Goal: Task Accomplishment & Management: Complete application form

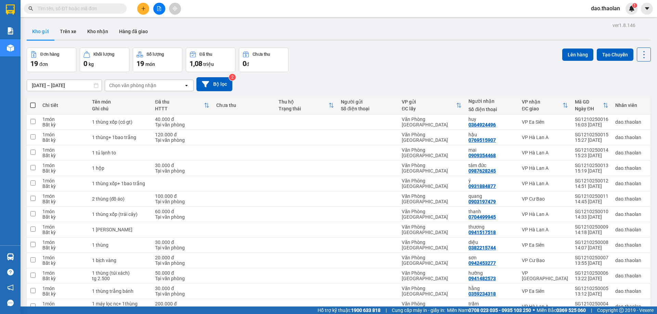
click at [140, 86] on div "Chọn văn phòng nhận" at bounding box center [132, 85] width 47 height 7
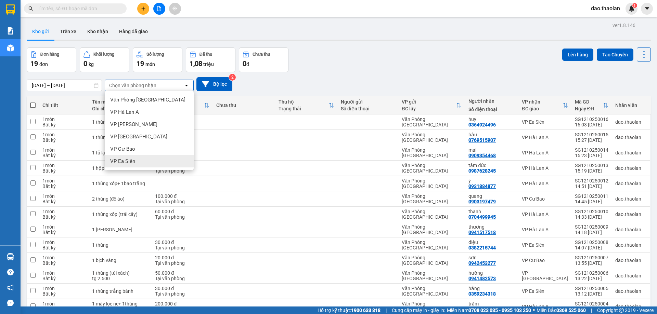
click at [138, 160] on div "VP Ea Siên" at bounding box center [149, 161] width 89 height 12
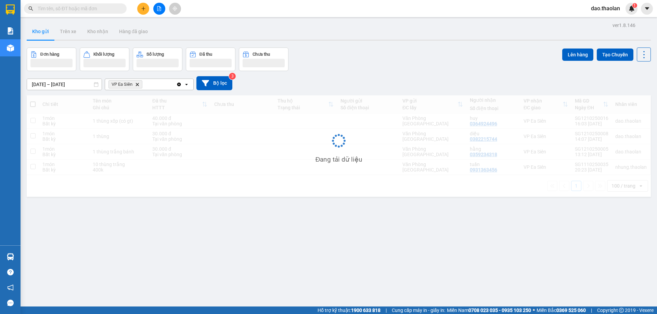
click at [156, 86] on div "VP Ea Siên Delete" at bounding box center [140, 84] width 71 height 11
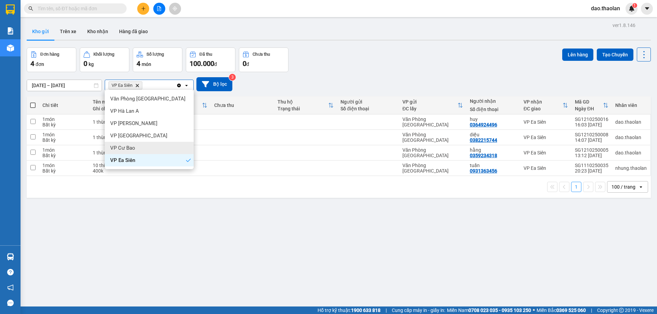
click at [129, 150] on span "VP Cư Bao" at bounding box center [122, 148] width 25 height 7
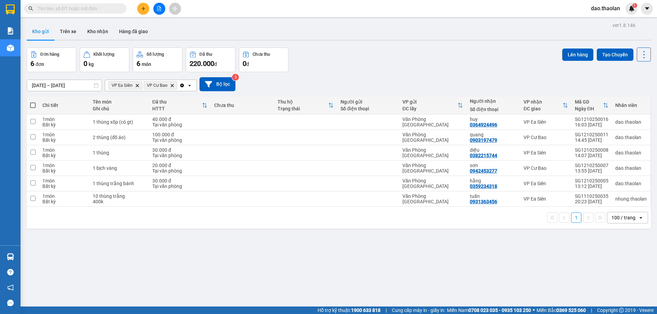
click at [141, 81] on div "VP Ea Siên Delete VP Cư Bao Delete" at bounding box center [142, 85] width 74 height 11
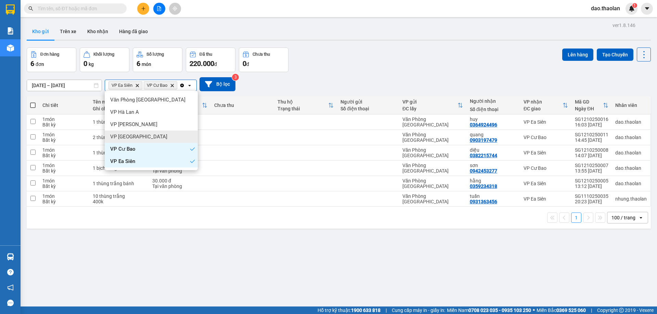
click at [128, 138] on span "VP [GEOGRAPHIC_DATA]" at bounding box center [138, 136] width 57 height 7
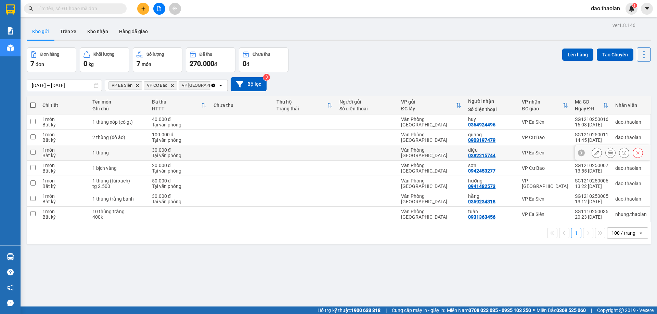
click at [515, 150] on td "diệu 0382215744" at bounding box center [491, 152] width 54 height 15
checkbox input "true"
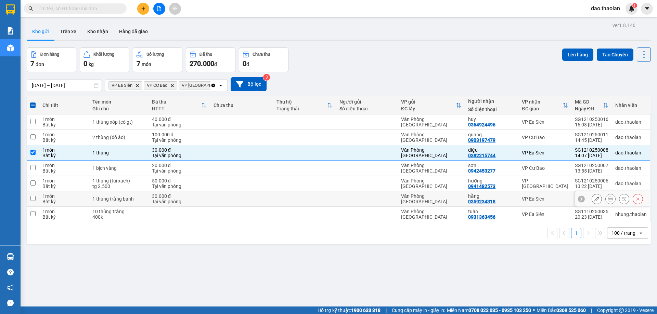
click at [516, 201] on td "hằng 0359234318" at bounding box center [491, 199] width 54 height 15
checkbox input "true"
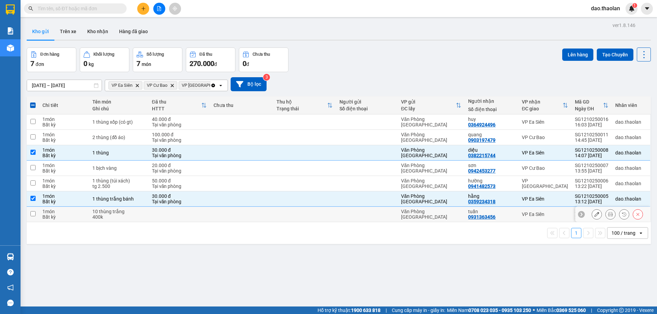
click at [516, 214] on td "tuấn 0931363456" at bounding box center [491, 214] width 54 height 15
checkbox input "true"
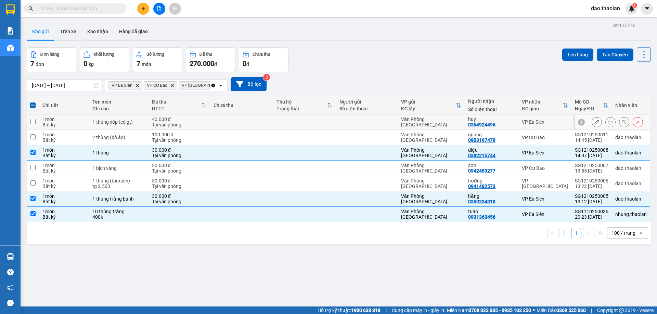
click at [511, 123] on div "huy 0364924496" at bounding box center [491, 122] width 47 height 11
checkbox input "true"
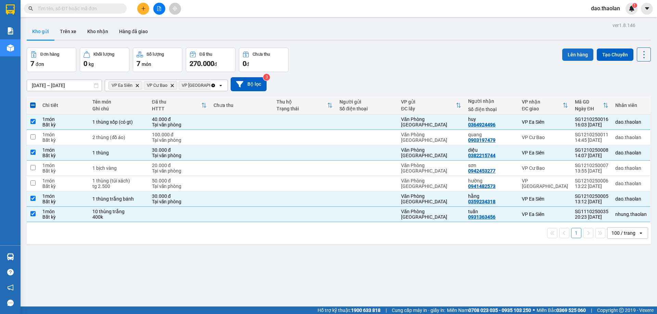
click at [573, 55] on button "Lên hàng" at bounding box center [577, 55] width 31 height 12
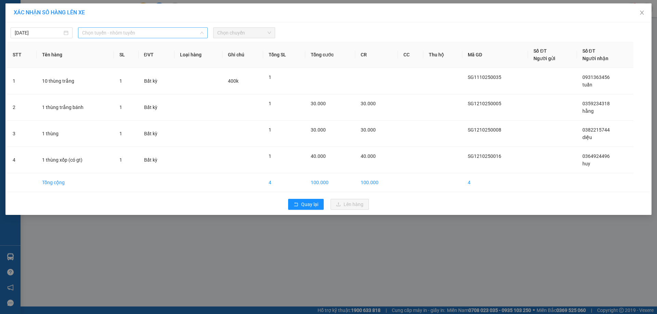
click at [131, 29] on span "Chọn tuyến - nhóm tuyến" at bounding box center [142, 33] width 121 height 10
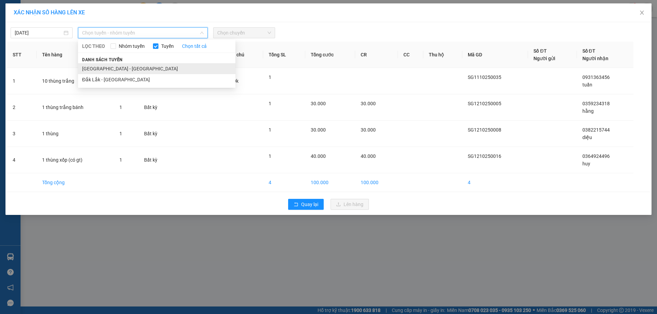
click at [118, 68] on li "[GEOGRAPHIC_DATA] - [GEOGRAPHIC_DATA]" at bounding box center [156, 68] width 157 height 11
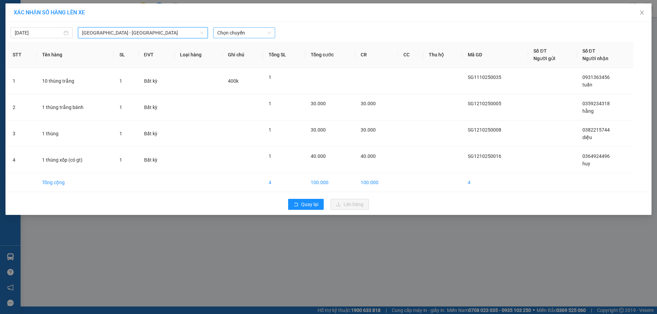
click at [245, 32] on span "Chọn chuyến" at bounding box center [244, 33] width 54 height 10
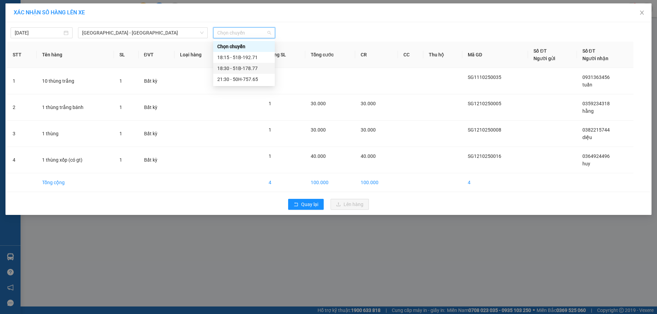
click at [248, 68] on div "18:30 - 51B-178.77" at bounding box center [243, 69] width 53 height 8
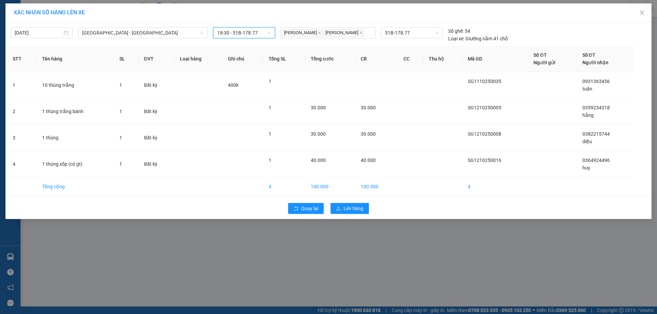
click at [343, 208] on div "Quay lại Lên hàng" at bounding box center [328, 209] width 642 height 18
click at [349, 214] on button "Lên hàng" at bounding box center [349, 208] width 38 height 11
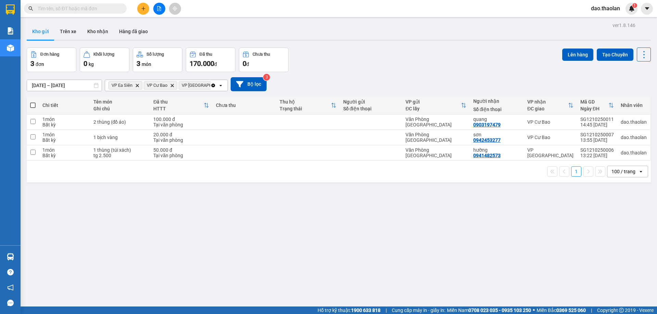
click at [32, 107] on span at bounding box center [32, 105] width 5 height 5
click at [33, 102] on input "checkbox" at bounding box center [33, 102] width 0 height 0
checkbox input "true"
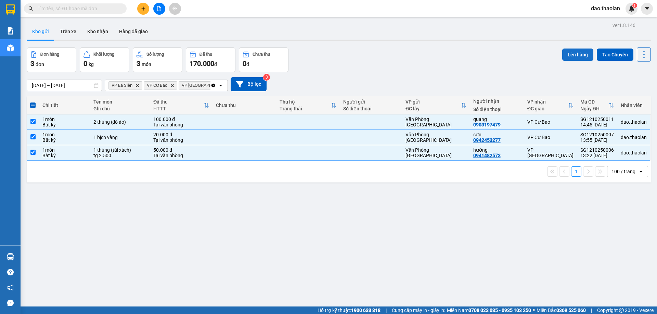
click at [577, 54] on button "Lên hàng" at bounding box center [577, 55] width 31 height 12
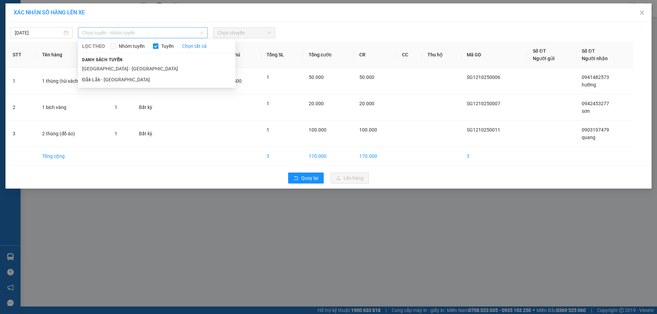
click at [130, 36] on span "Chọn tuyến - nhóm tuyến" at bounding box center [142, 33] width 121 height 10
click at [130, 69] on li "[GEOGRAPHIC_DATA] - [GEOGRAPHIC_DATA]" at bounding box center [156, 68] width 157 height 11
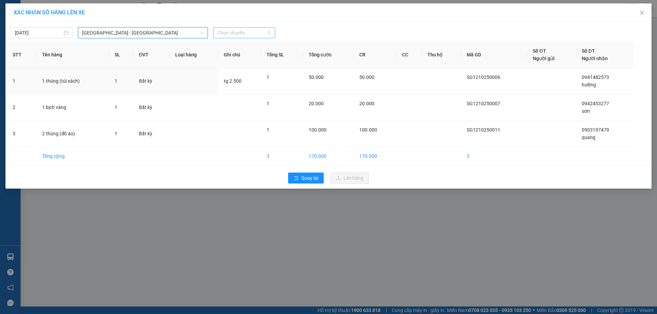
click at [233, 32] on span "Chọn chuyến" at bounding box center [244, 33] width 54 height 10
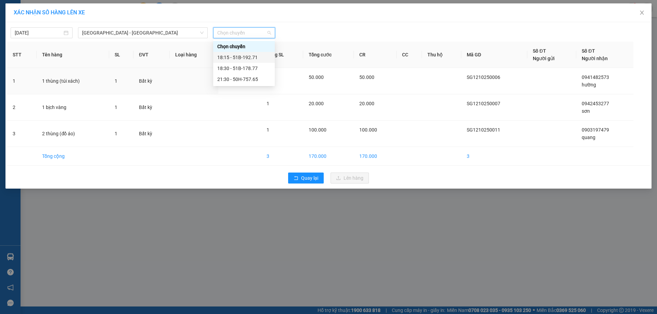
click at [248, 57] on div "18:15 - 51B-192.71" at bounding box center [243, 58] width 53 height 8
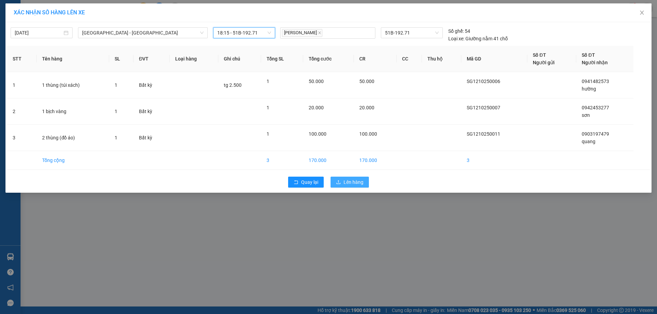
click at [355, 183] on span "Lên hàng" at bounding box center [353, 183] width 20 height 8
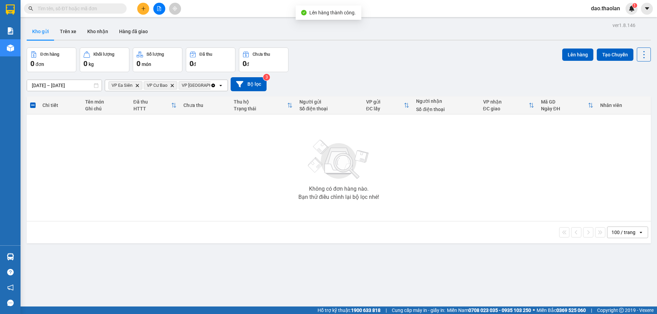
click at [212, 84] on icon "Clear all" at bounding box center [212, 85] width 5 height 5
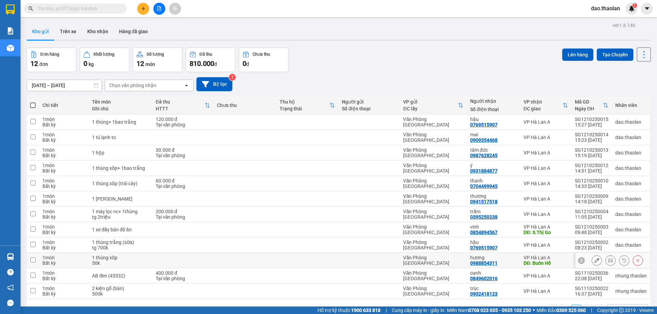
click at [513, 258] on div "hương" at bounding box center [493, 257] width 47 height 5
checkbox input "true"
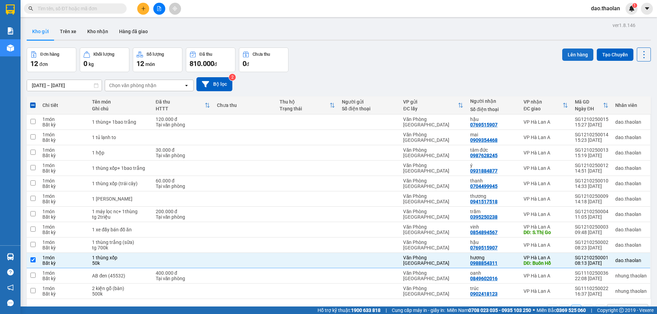
click at [566, 54] on button "Lên hàng" at bounding box center [577, 55] width 31 height 12
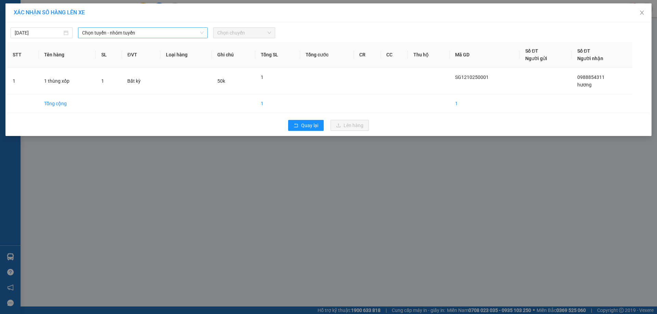
drag, startPoint x: 154, startPoint y: 39, endPoint x: 149, endPoint y: 34, distance: 7.0
click at [153, 39] on div "[DATE] Chọn tuyến - nhóm tuyến Chọn chuyến STT Tên hàng SL ĐVT Loại hàng Ghi ch…" at bounding box center [328, 79] width 646 height 114
click at [148, 34] on span "Chọn tuyến - nhóm tuyến" at bounding box center [142, 33] width 121 height 10
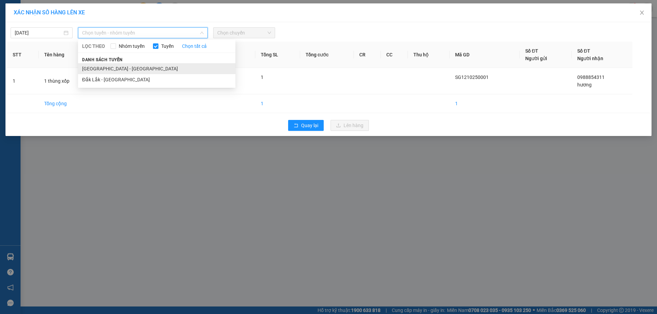
click at [113, 73] on li "[GEOGRAPHIC_DATA] - [GEOGRAPHIC_DATA]" at bounding box center [156, 68] width 157 height 11
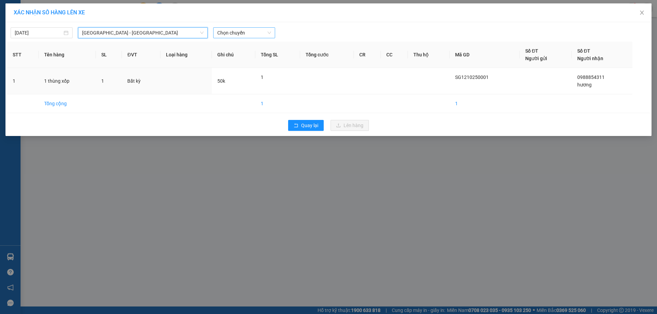
click at [255, 31] on span "Chọn chuyến" at bounding box center [244, 33] width 54 height 10
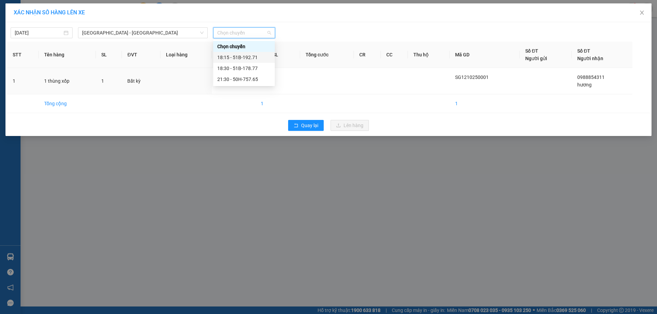
click at [253, 61] on div "18:15 - 51B-192.71" at bounding box center [243, 58] width 53 height 8
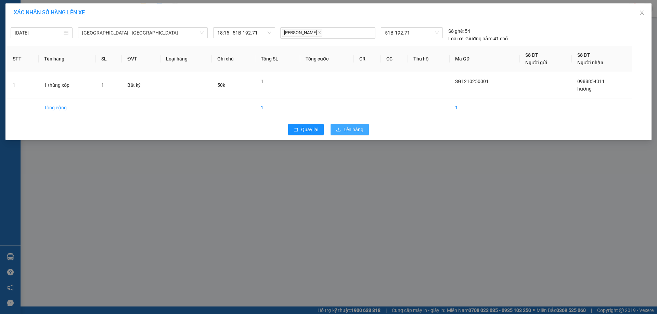
click at [341, 134] on button "Lên hàng" at bounding box center [349, 129] width 38 height 11
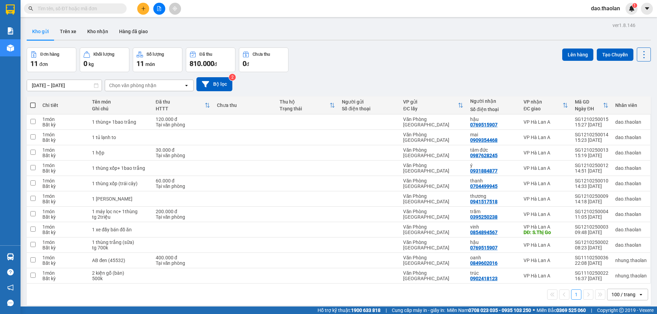
click at [158, 6] on icon "file-add" at bounding box center [159, 8] width 4 height 5
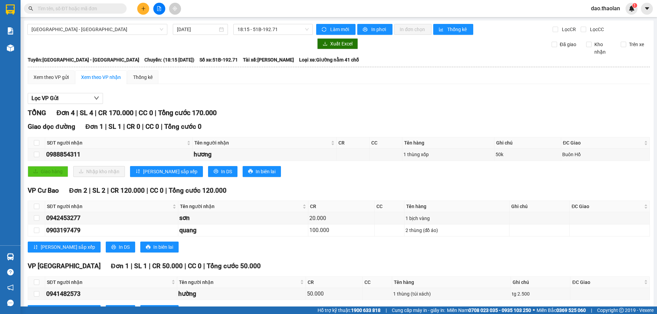
click at [273, 23] on div "[GEOGRAPHIC_DATA] - Đắk Lắk [DATE] 18:15 - 51B-192.71 Làm mới In phơi In đơn ch…" at bounding box center [338, 177] width 629 height 312
click at [273, 31] on span "18:15 - 51B-192.71" at bounding box center [272, 29] width 71 height 10
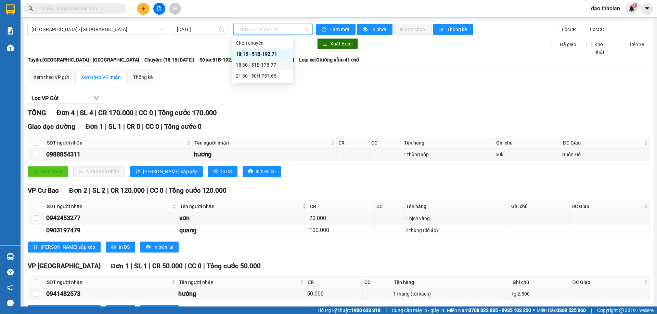
click at [274, 68] on div "18:30 - 51B-178.77" at bounding box center [262, 65] width 53 height 8
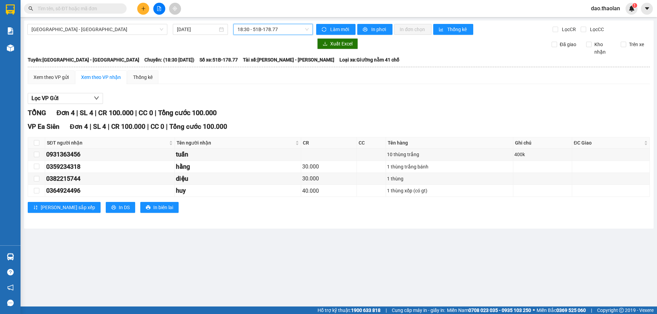
click at [74, 12] on input "text" at bounding box center [78, 9] width 81 height 8
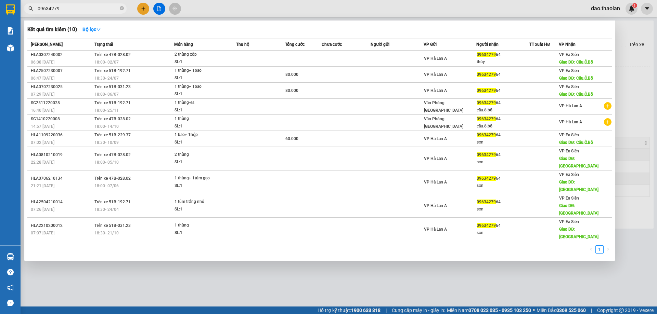
type input "09634279"
click at [307, 8] on div at bounding box center [328, 157] width 657 height 314
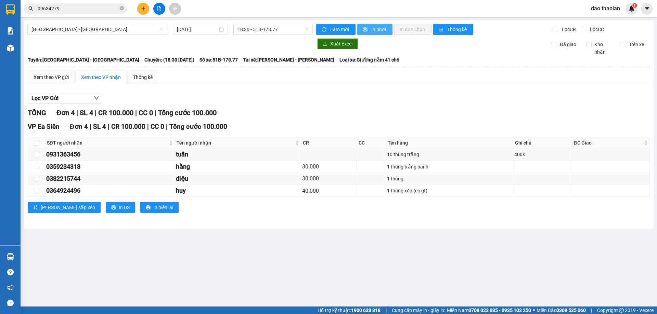
click at [376, 27] on span "In phơi" at bounding box center [379, 30] width 16 height 8
drag, startPoint x: 281, startPoint y: 32, endPoint x: 281, endPoint y: 39, distance: 6.5
click at [281, 35] on div "[GEOGRAPHIC_DATA] - Đắk Lắk [DATE] 18:30 - 51B-178.77 Làm mới In phơi In đơn ch…" at bounding box center [338, 125] width 629 height 208
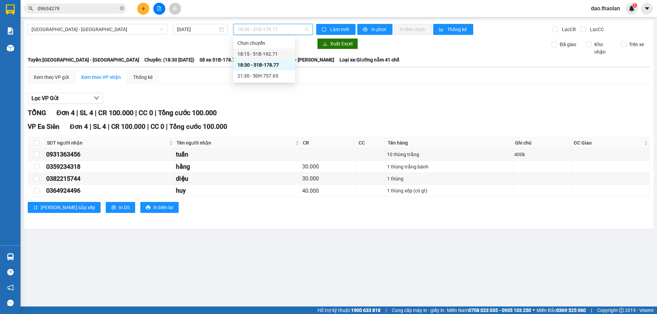
click at [278, 54] on div "18:15 - 51B-192.71" at bounding box center [263, 54] width 53 height 8
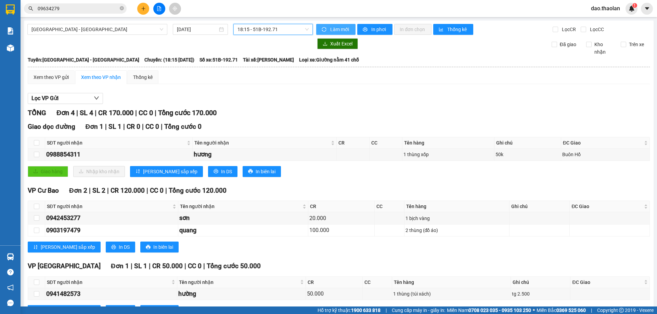
click at [338, 32] on span "Làm mới" at bounding box center [340, 30] width 20 height 8
click at [376, 29] on span "In phơi" at bounding box center [379, 30] width 16 height 8
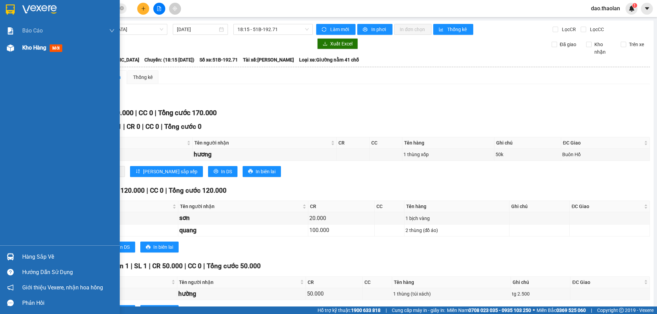
click at [29, 50] on span "Kho hàng" at bounding box center [34, 47] width 24 height 6
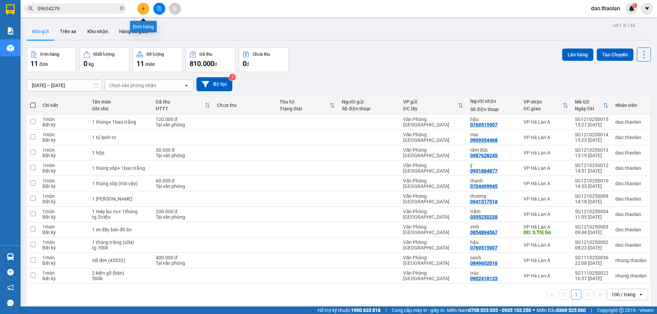
click at [143, 9] on icon "plus" at bounding box center [143, 8] width 5 height 5
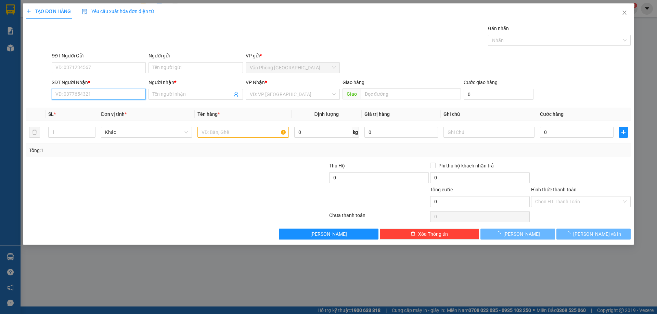
click at [120, 96] on input "SĐT Người Nhận *" at bounding box center [99, 94] width 94 height 11
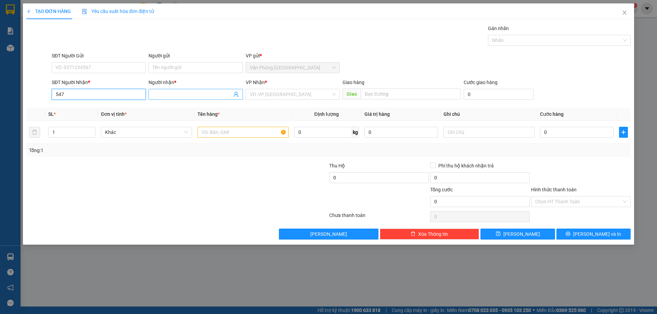
type input "547"
click at [179, 96] on input "Người nhận *" at bounding box center [192, 95] width 79 height 8
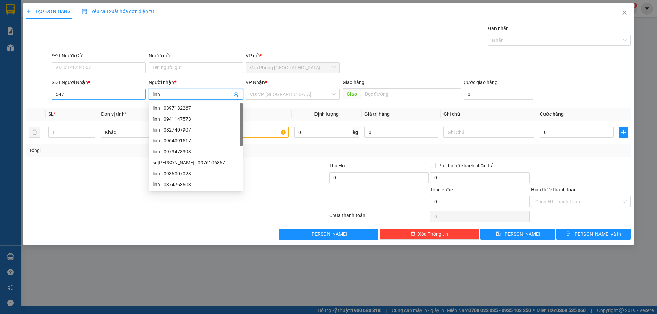
type input "linh"
click at [91, 99] on input "547" at bounding box center [99, 94] width 94 height 11
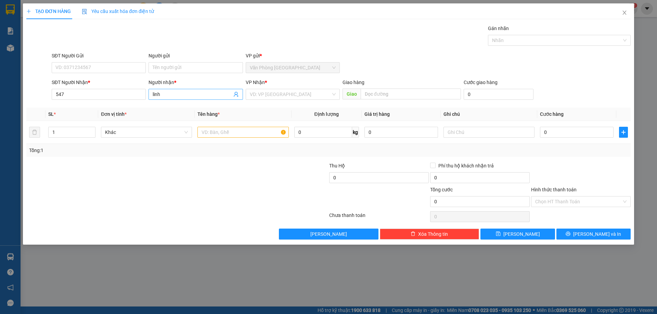
click at [180, 94] on input "linh" at bounding box center [192, 95] width 79 height 8
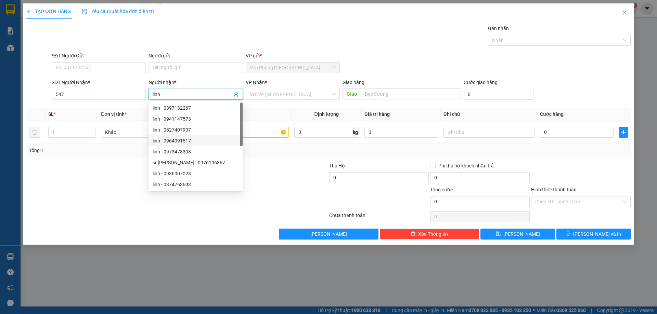
scroll to position [22, 0]
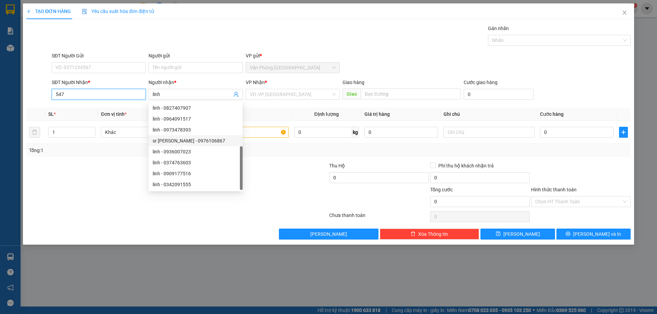
drag, startPoint x: 68, startPoint y: 93, endPoint x: 0, endPoint y: 73, distance: 71.3
click at [0, 73] on div "TẠO ĐƠN HÀNG Yêu cầu xuất hóa đơn điện tử Transit Pickup Surcharge Ids Transit …" at bounding box center [328, 157] width 657 height 314
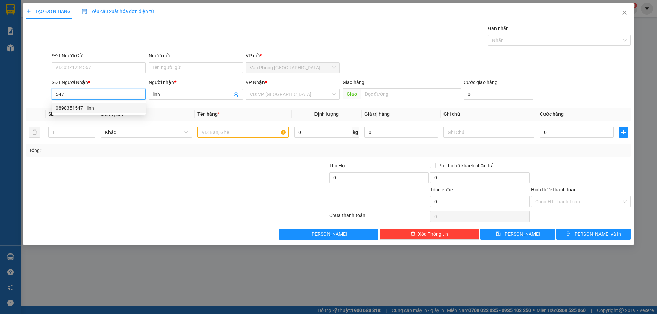
drag, startPoint x: 100, startPoint y: 107, endPoint x: 106, endPoint y: 107, distance: 5.5
click at [100, 106] on div "0898351547 - linh" at bounding box center [99, 108] width 86 height 8
type input "0898351547"
click at [232, 141] on td at bounding box center [243, 132] width 96 height 23
click at [232, 139] on div at bounding box center [242, 133] width 91 height 14
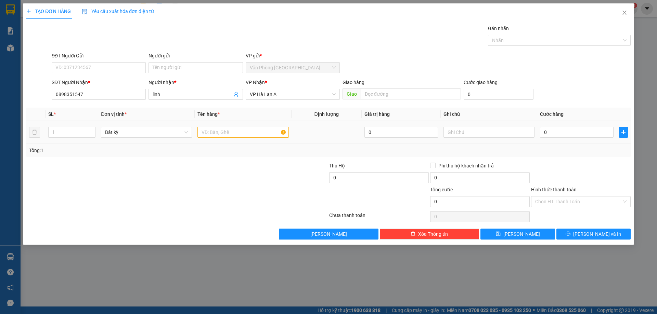
click at [232, 138] on div at bounding box center [242, 133] width 91 height 14
click at [232, 129] on input "text" at bounding box center [242, 132] width 91 height 11
type input "1 thùng"
click at [608, 236] on button "[PERSON_NAME] và In" at bounding box center [593, 234] width 74 height 11
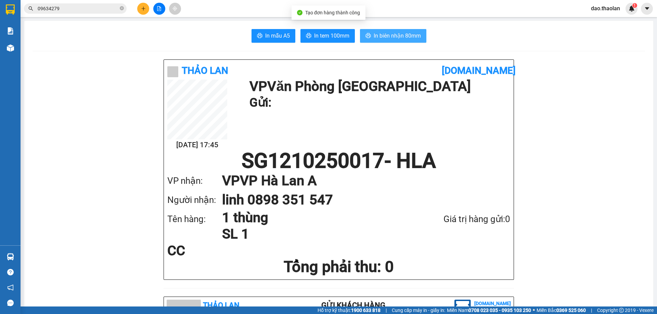
click at [403, 36] on span "In biên nhận 80mm" at bounding box center [397, 35] width 47 height 9
